Goal: Feedback & Contribution: Submit feedback/report problem

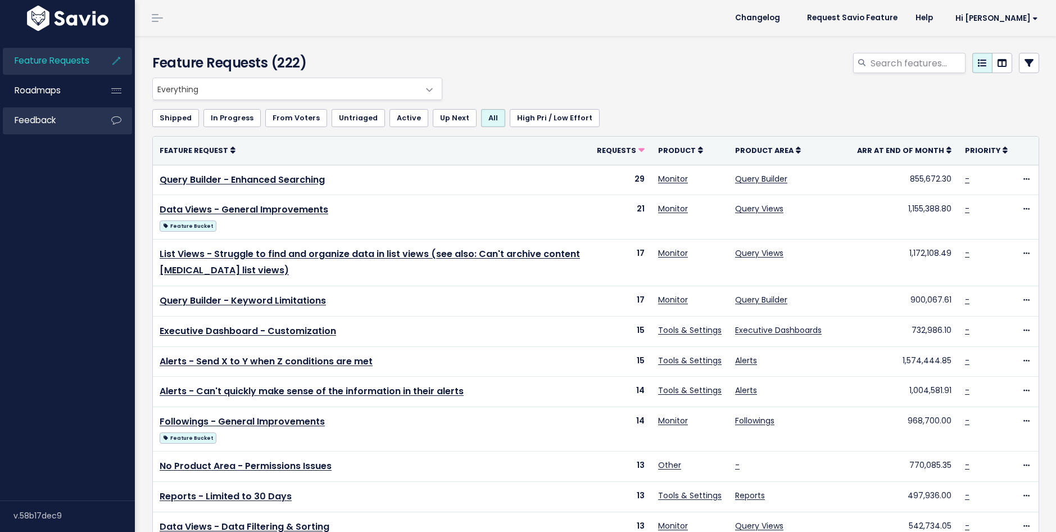
click at [24, 124] on span "Feedback" at bounding box center [35, 120] width 41 height 12
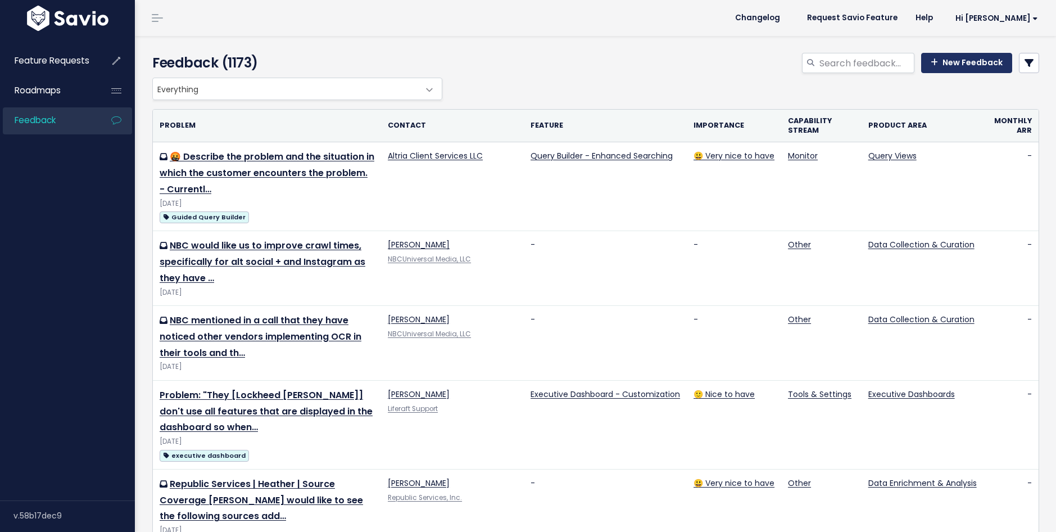
click at [987, 61] on link "New Feedback" at bounding box center [966, 63] width 91 height 20
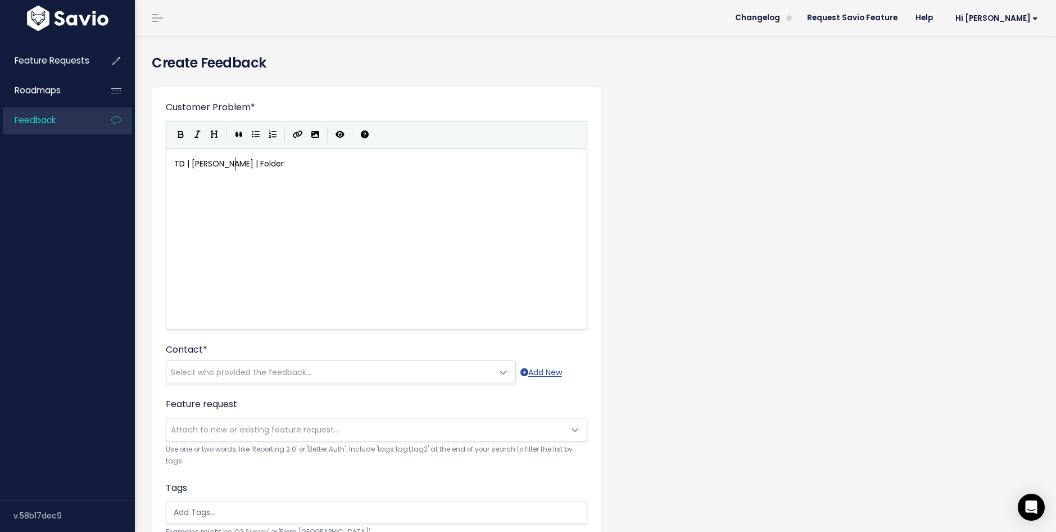
scroll to position [4, 64]
type textarea "TD | [PERSON_NAME] | Folders"
click at [191, 196] on div "xxxxxxxxxx TD | [PERSON_NAME] | Folders" at bounding box center [390, 253] width 437 height 197
type textarea "[PERSON_NAME] [PERSON_NAME]"
type textarea "has"
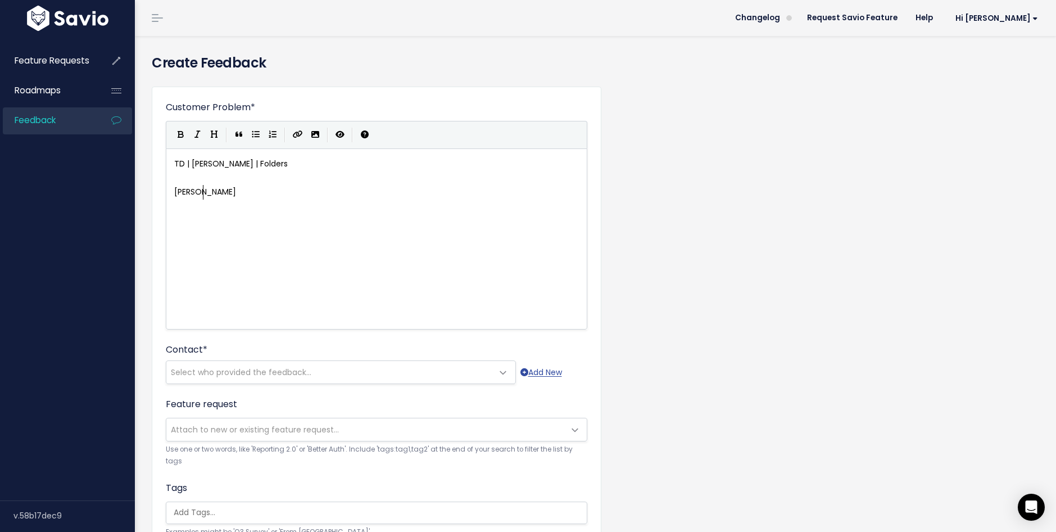
scroll to position [4, 16]
type textarea "has mentioned that i"
type textarea "he would lit"
type textarea "literllay be"
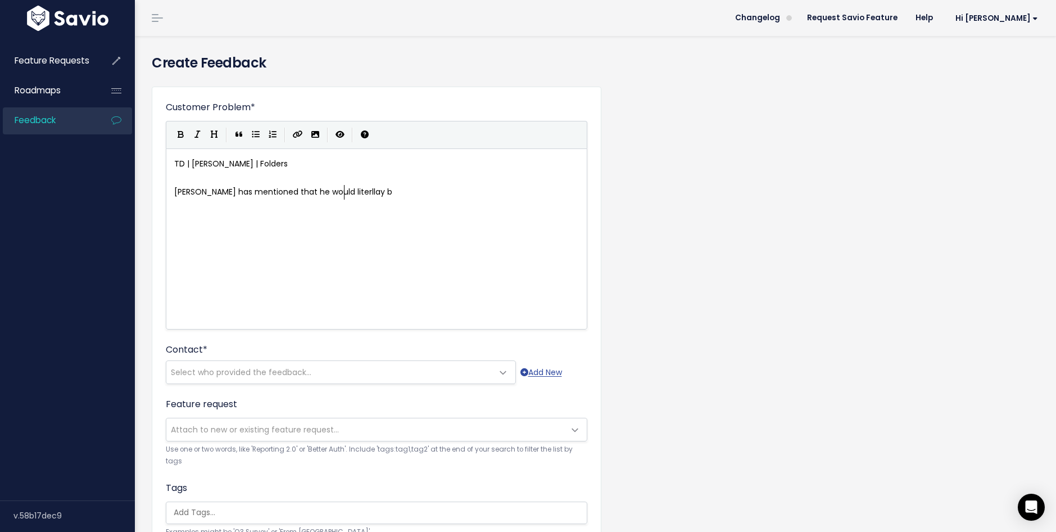
scroll to position [4, 40]
type textarea "ally be on his kneees"
type textarea "s begging to get folders int eh platform. He wants to be able to move all conte…"
type textarea "from one event into a single"
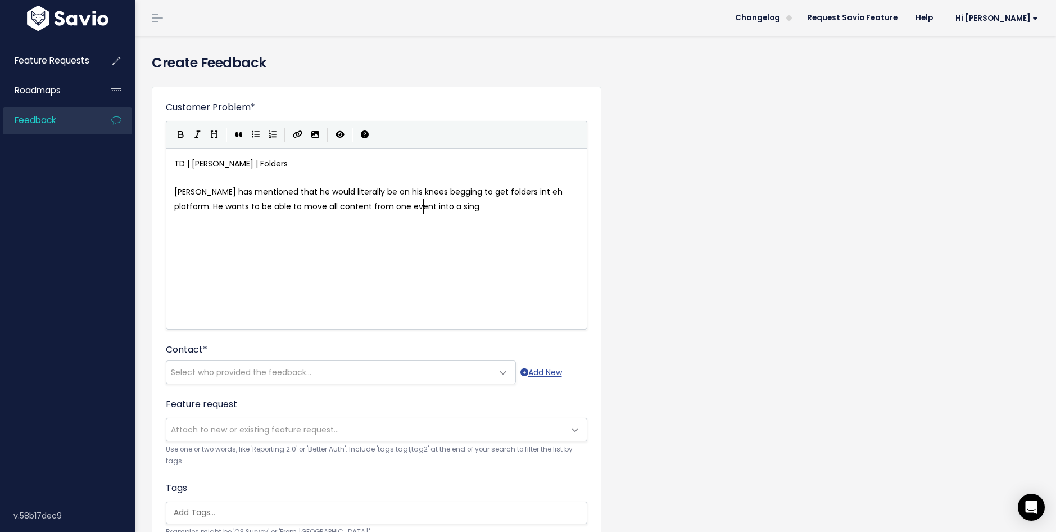
scroll to position [4, 109]
click at [290, 206] on span "[PERSON_NAME] has mentioned that he would literally be on his knees begging to …" at bounding box center [369, 198] width 391 height 25
click at [292, 206] on span "[PERSON_NAME] has mentioned that he would literally be on his knees begging to …" at bounding box center [369, 198] width 391 height 25
type textarea "qyer"
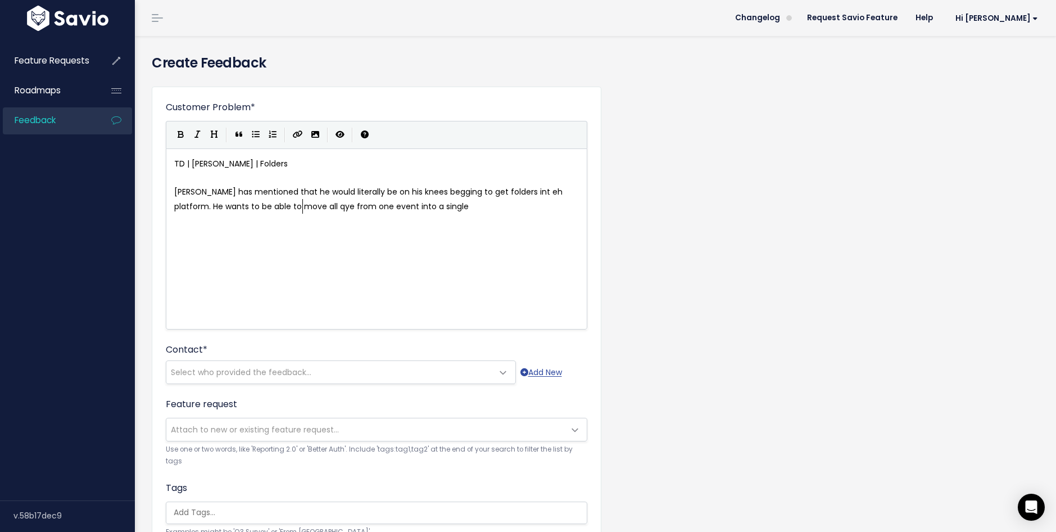
scroll to position [4, 17]
type textarea "ueries"
click at [450, 210] on pre "[PERSON_NAME] has mentioned that he would literally be on his knees begging to …" at bounding box center [376, 199] width 409 height 28
type textarea "event into a folder. Cut"
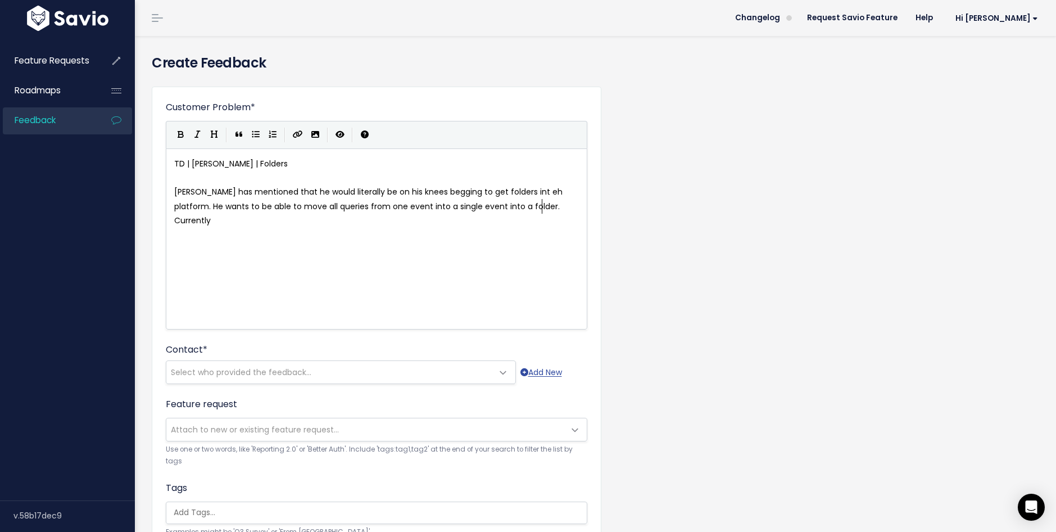
scroll to position [4, 26]
type textarea "rrently tehh"
type textarea "he team members [PERSON_NAME]"
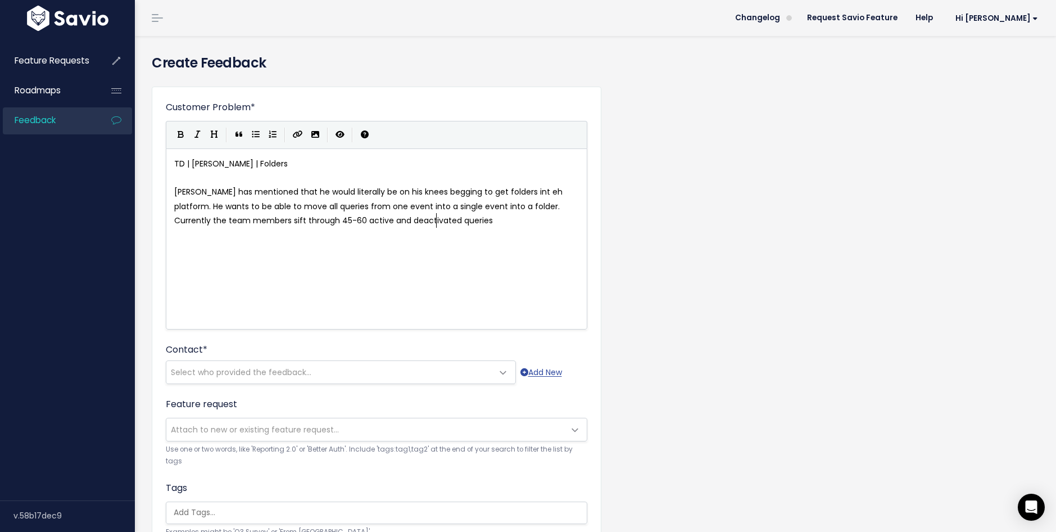
type textarea "rough 45-60 active and deactivated queries w"
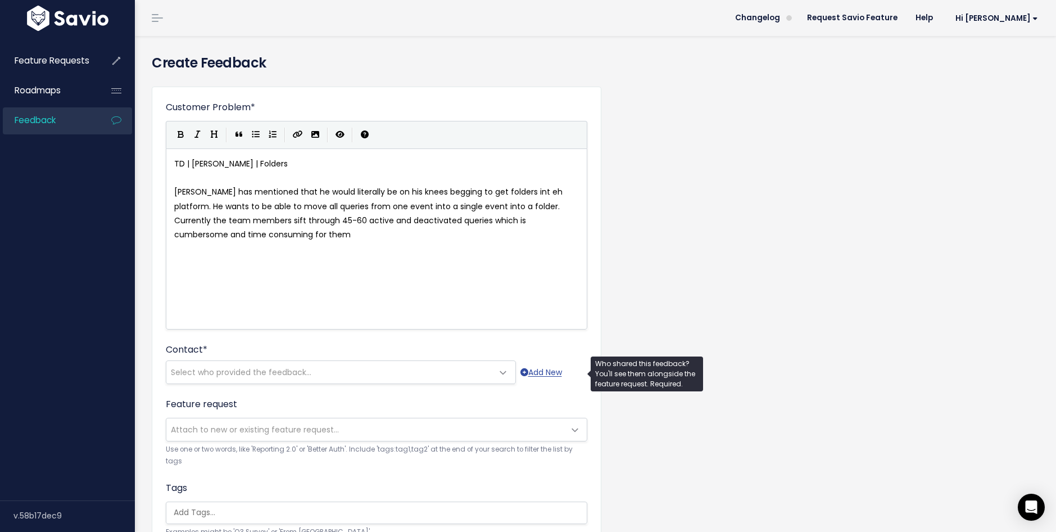
type textarea "which is cumbersome and time consuming for them"
click at [372, 377] on span "Select who provided the feedback..." at bounding box center [329, 372] width 326 height 22
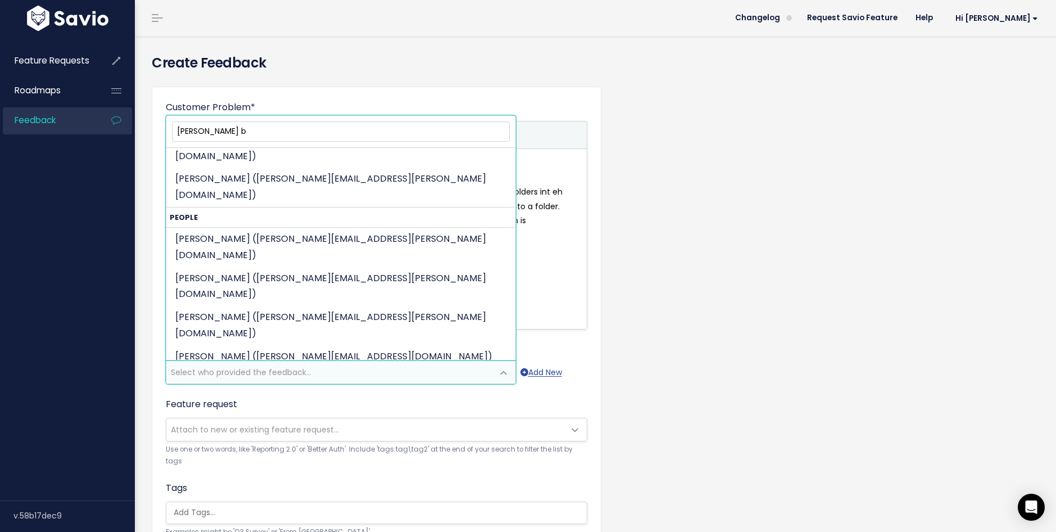
scroll to position [0, 0]
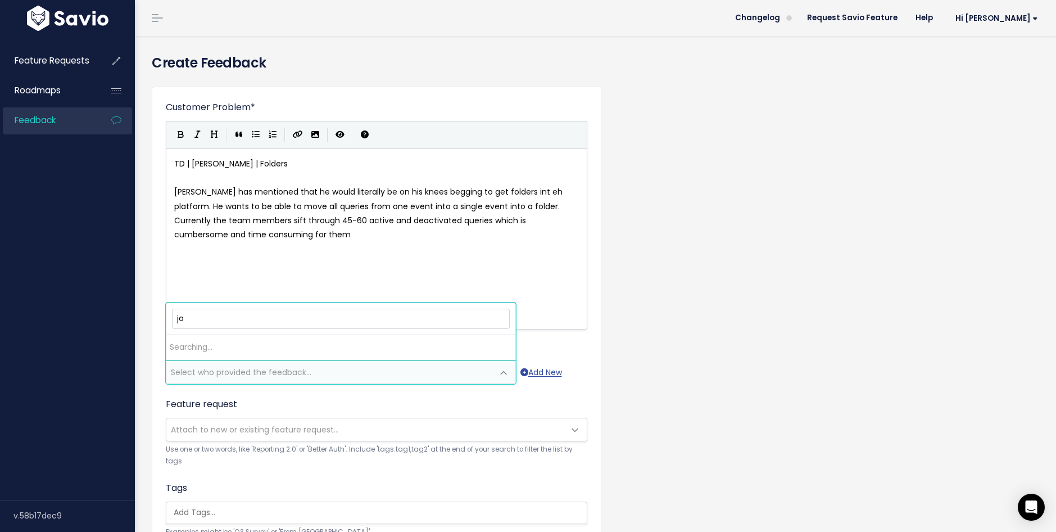
type input "j"
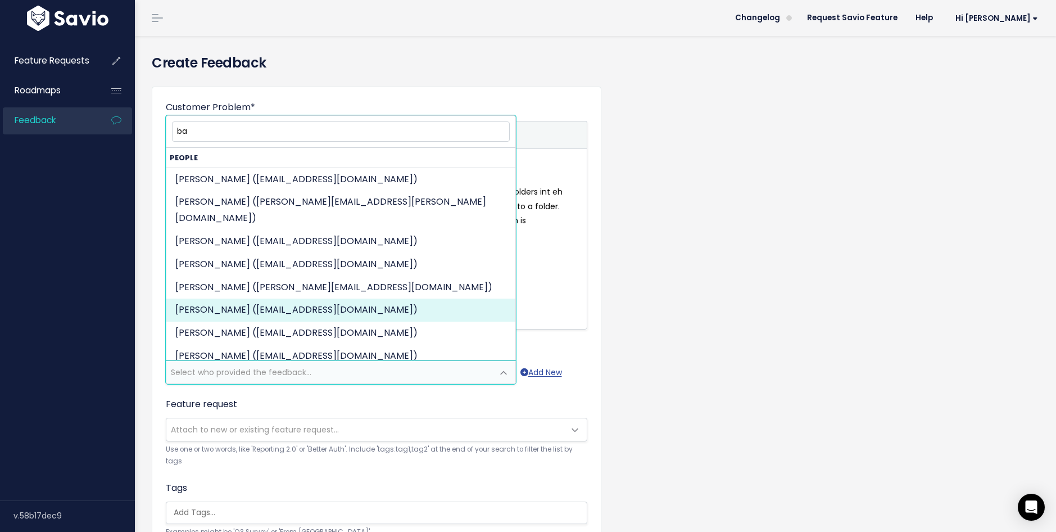
type input "b"
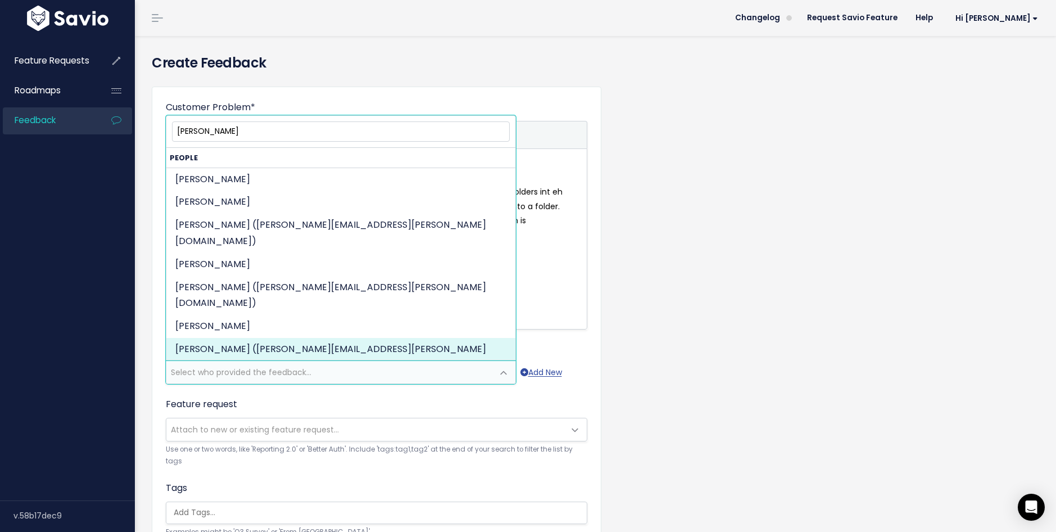
type input "[PERSON_NAME]"
select select "86304157"
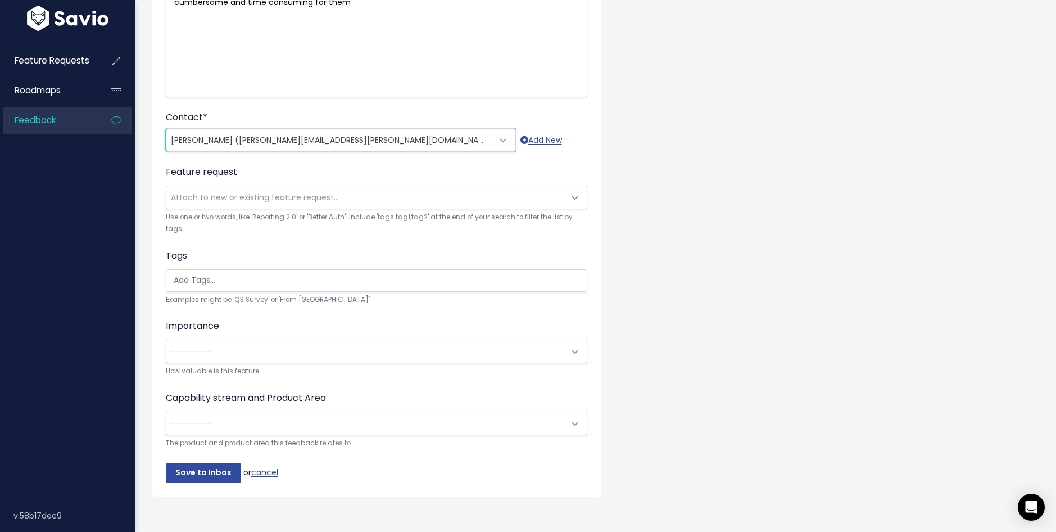
scroll to position [241, 0]
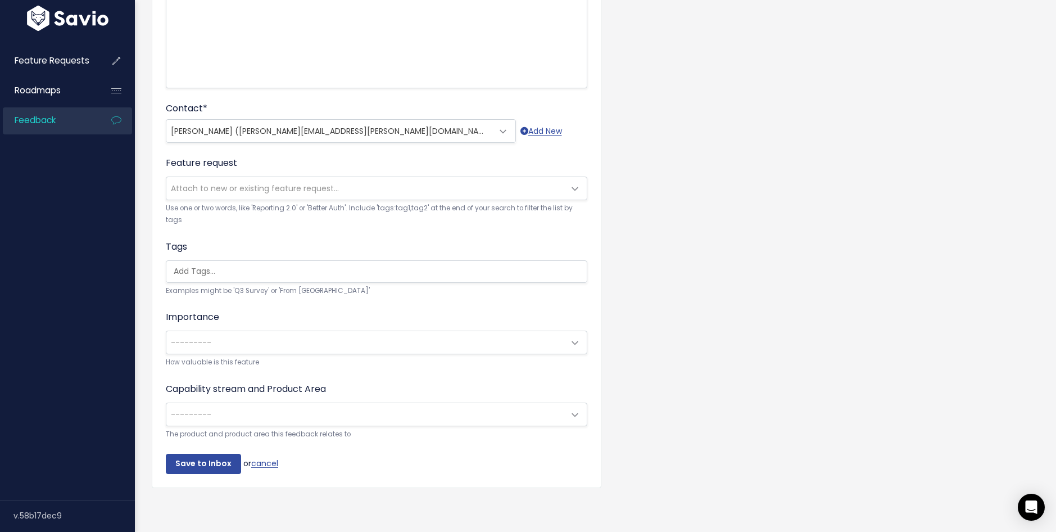
click at [315, 337] on span "---------" at bounding box center [365, 342] width 398 height 22
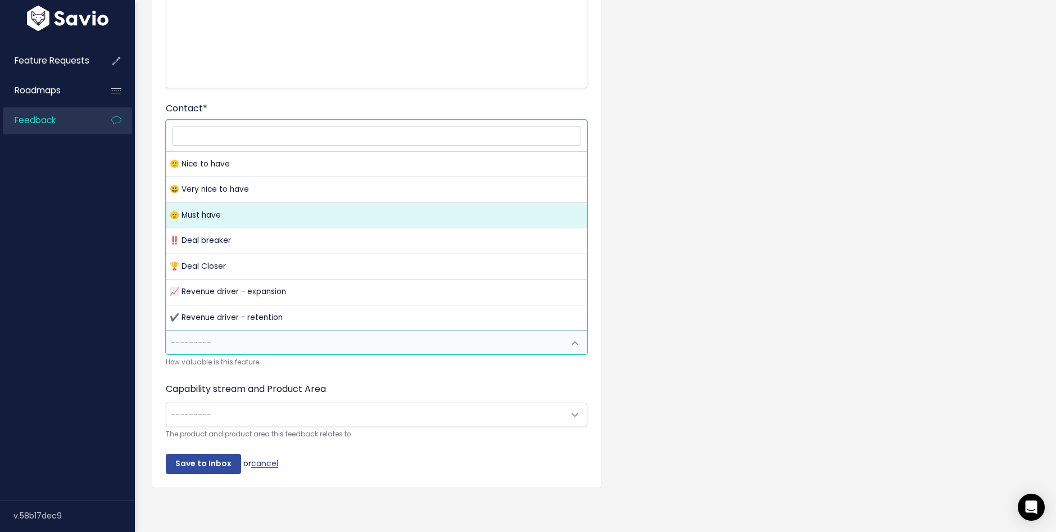
select select "MUST_HAVE"
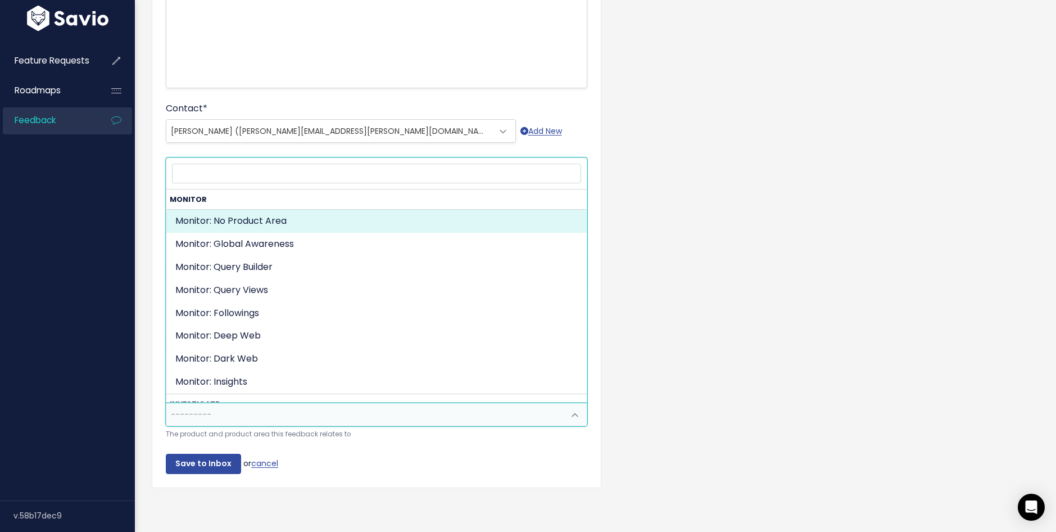
click at [300, 422] on span "---------" at bounding box center [365, 414] width 398 height 22
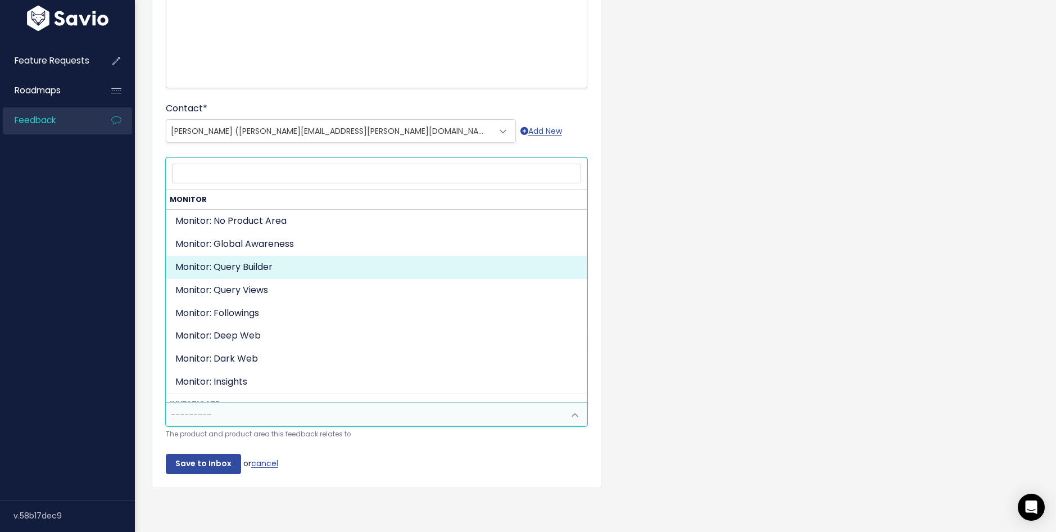
scroll to position [1, 0]
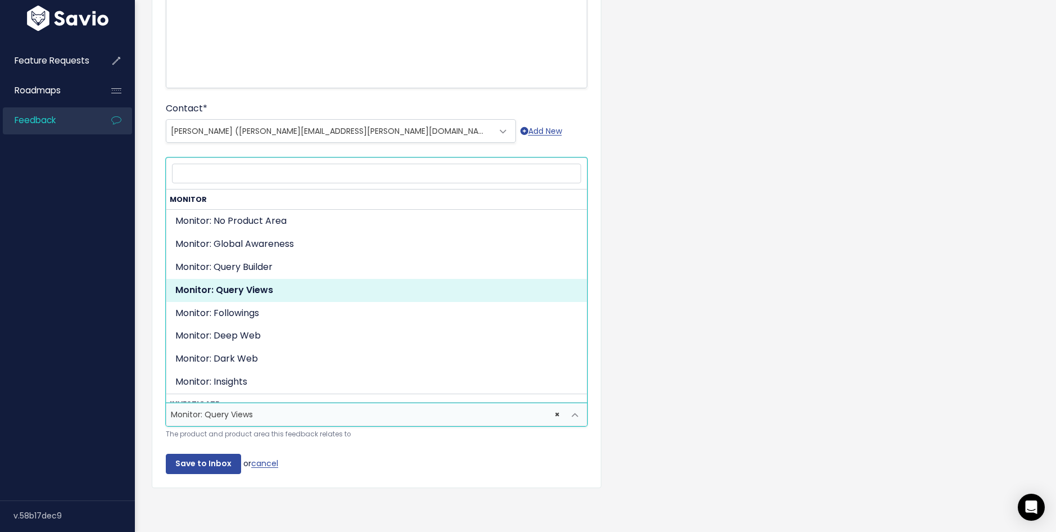
click at [311, 418] on span "× Monitor: Query Views" at bounding box center [365, 414] width 398 height 22
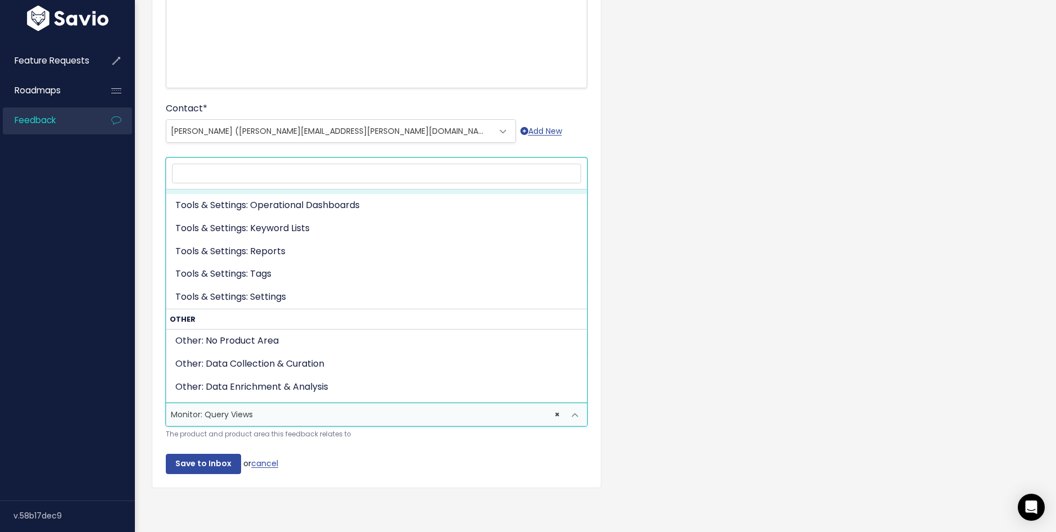
scroll to position [533, 0]
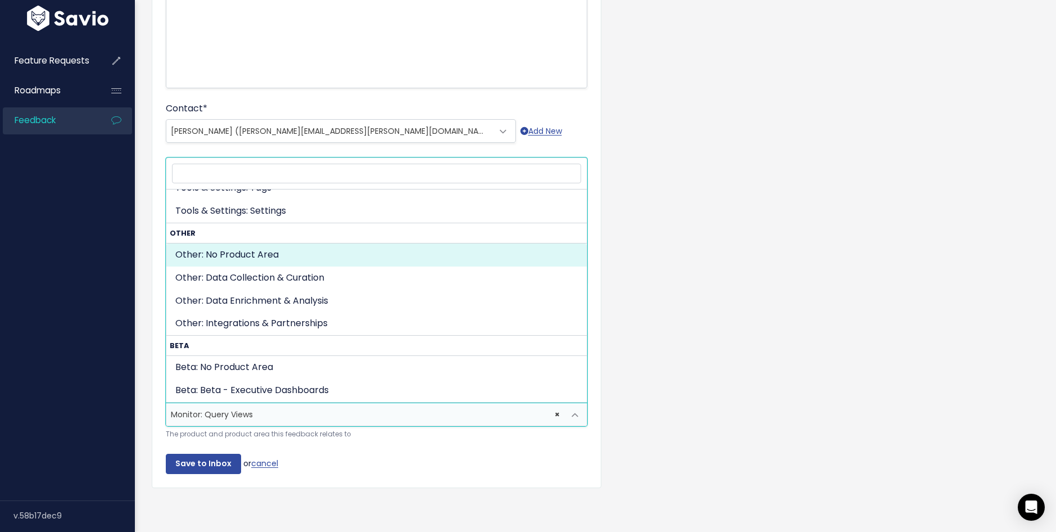
select select "OTHER:"
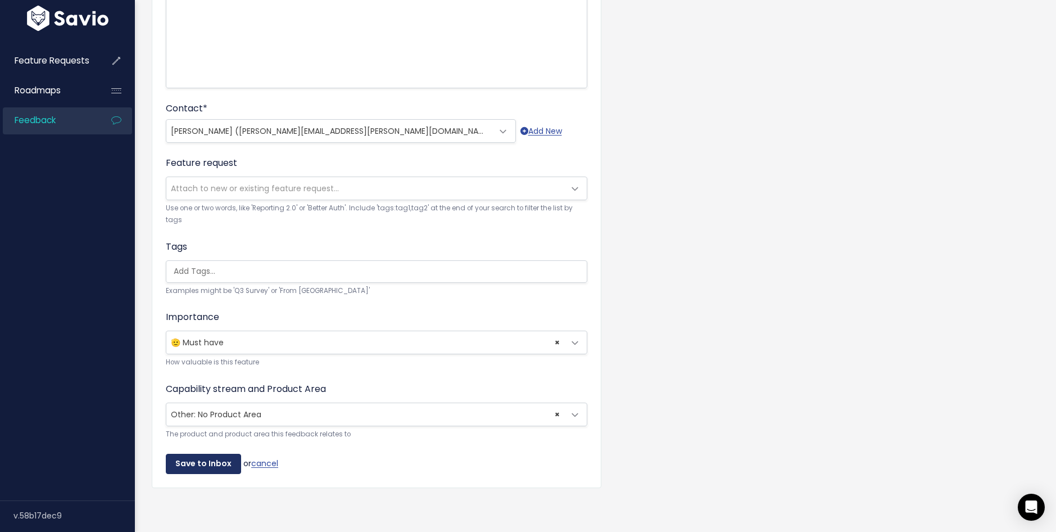
click at [207, 468] on input "Save to Inbox" at bounding box center [203, 464] width 75 height 20
